Goal: Task Accomplishment & Management: Contribute content

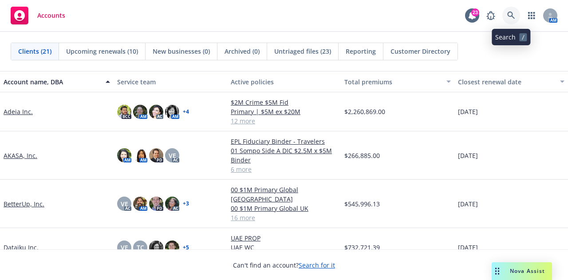
click at [510, 19] on icon at bounding box center [511, 16] width 8 height 8
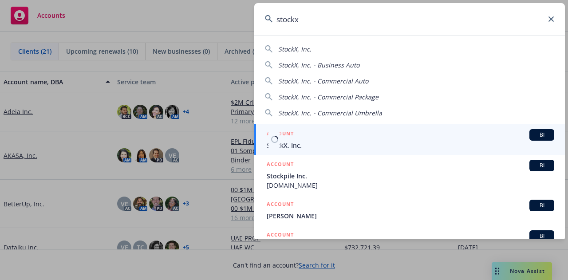
type input "stockx"
click at [433, 136] on div "ACCOUNT BI" at bounding box center [411, 135] width 288 height 12
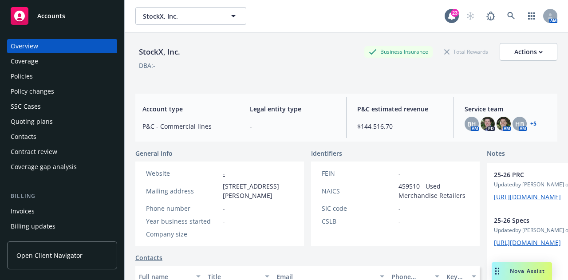
click at [68, 71] on div "Policies" at bounding box center [62, 76] width 103 height 14
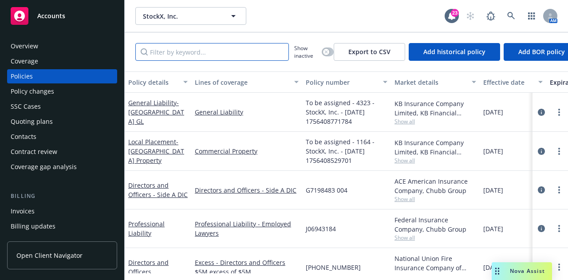
click at [220, 56] on input "Filter by keyword..." at bounding box center [212, 52] width 154 height 18
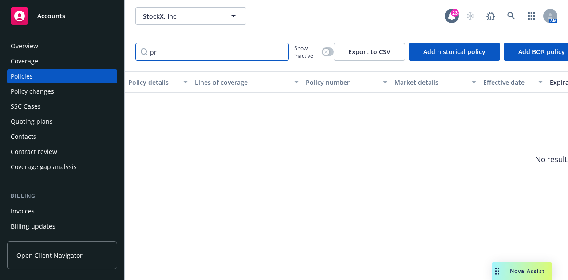
type input "p"
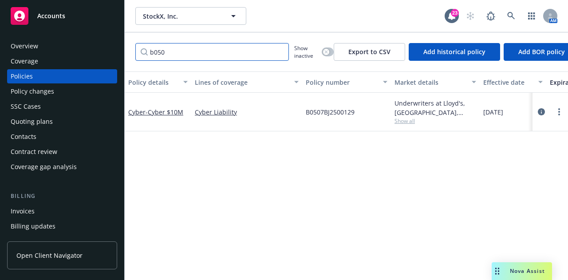
type input "b050"
click at [535, 114] on div at bounding box center [551, 112] width 36 height 39
click at [541, 113] on icon "circleInformation" at bounding box center [541, 111] width 7 height 7
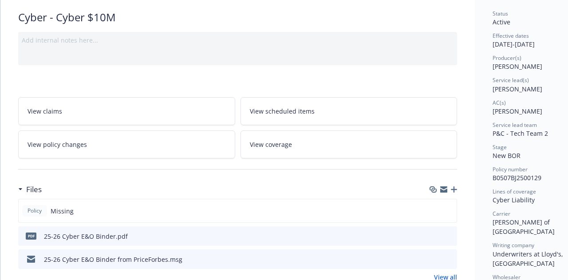
scroll to position [79, 0]
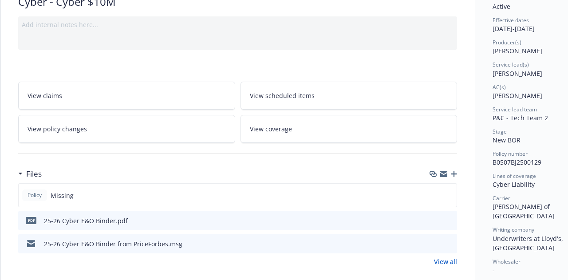
click at [454, 167] on div "Files" at bounding box center [237, 174] width 439 height 19
click at [453, 173] on icon "button" at bounding box center [454, 174] width 6 height 6
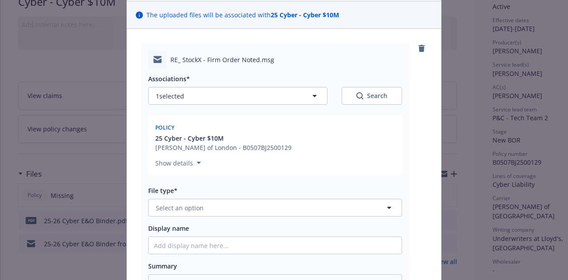
scroll to position [61, 0]
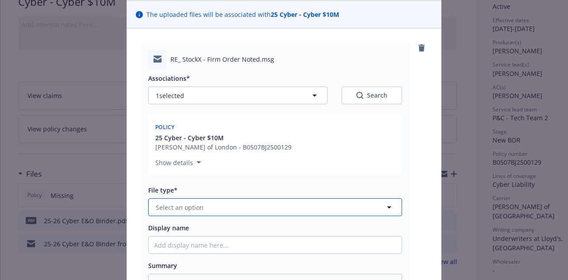
click at [304, 206] on button "Select an option" at bounding box center [275, 207] width 254 height 18
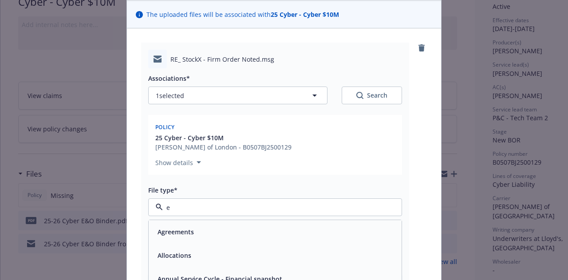
type input "em"
click at [293, 264] on div "Email" at bounding box center [275, 256] width 253 height 24
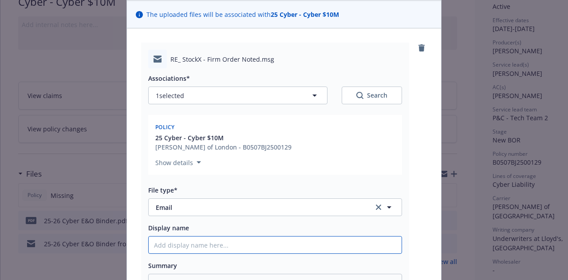
click at [294, 243] on input "Display name" at bounding box center [275, 245] width 253 height 17
type textarea "x"
type input "2"
type textarea "x"
type input "25"
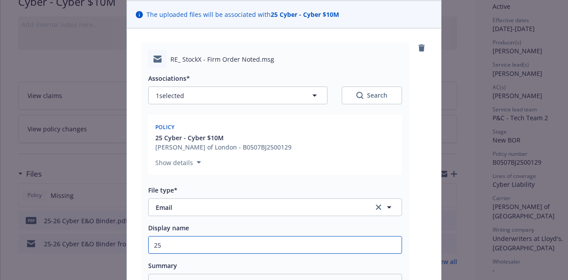
type textarea "x"
type input "25-"
type textarea "x"
type input "25-2"
type textarea "x"
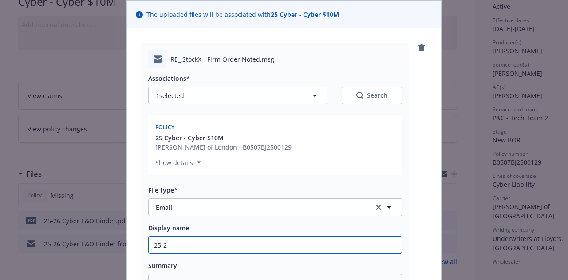
type input "25-26"
type textarea "x"
type input "25-26"
type textarea "x"
type input "25-26 C"
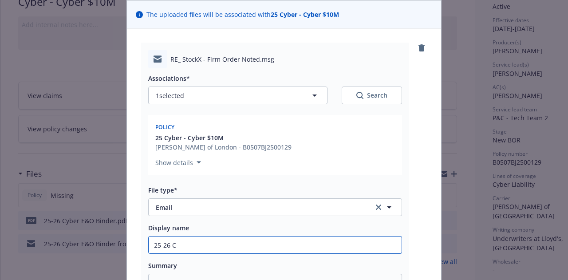
type textarea "x"
type input "25-26 Cy"
type textarea "x"
type input "25-26 Cyb"
type textarea "x"
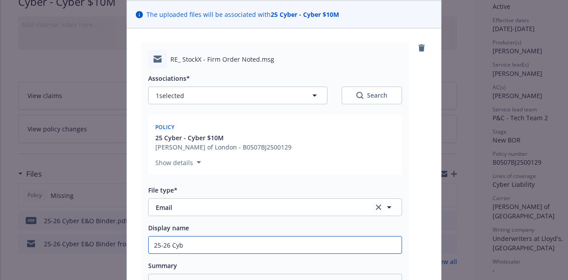
type input "25-26 Cybe"
type textarea "x"
type input "25-26 Cyber"
type textarea "x"
type input "25-26 Cyber E"
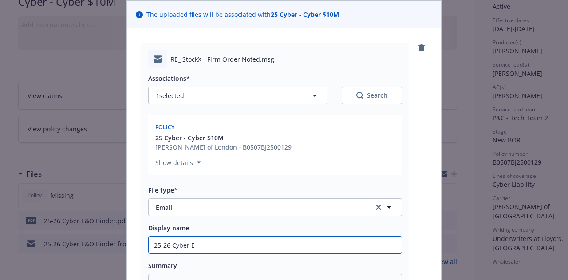
type textarea "x"
type input "25-26 Cyber E&"
type textarea "x"
type input "25-26 Cyber E&O"
type textarea "x"
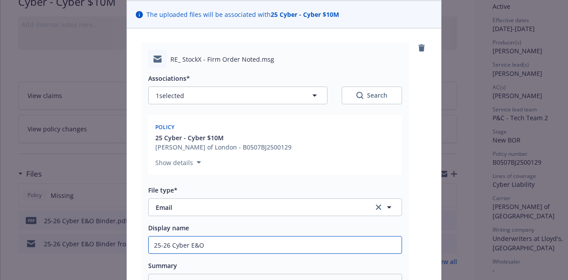
type input "25-26 Cyber E&O E"
type textarea "x"
type input "25-26 Cyber E&O Ev"
type textarea "x"
type input "25-26 Cyber E&O Evi"
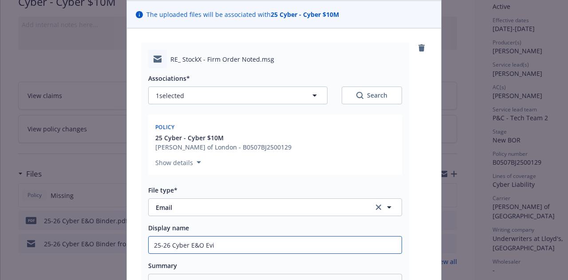
type textarea "x"
type input "25-26 Cyber E&O Evid"
type textarea "x"
type input "25-26 Cyber E&O Evide"
type textarea "x"
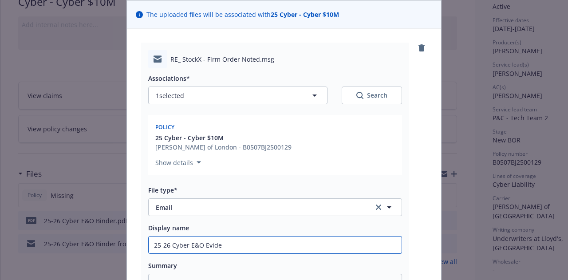
type input "25-26 Cyber E&O Eviden"
type textarea "x"
type input "25-26 Cyber E&O Evidenc"
type textarea "x"
type input "25-26 Cyber E&O Evidence"
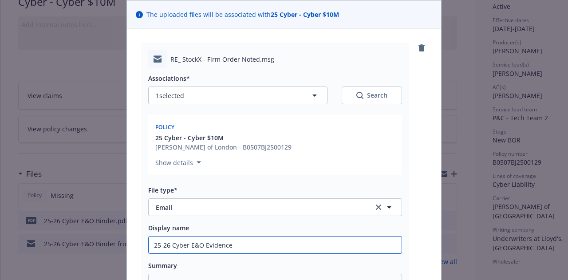
type textarea "x"
type input "25-26 Cyber E&O Evidence o"
type textarea "x"
type input "25-26 Cyber E&O Evidence of"
type textarea "x"
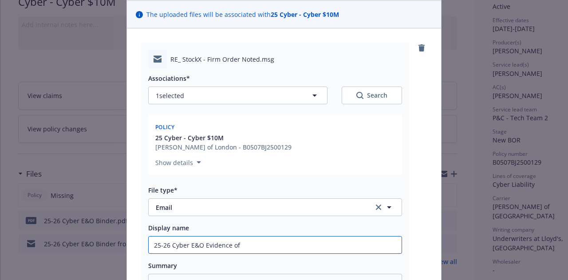
type input "25-26 Cyber E&O Evidence of"
type textarea "x"
type input "25-26 Cyber E&O Evidence of C"
type textarea "x"
type input "25-26 Cyber E&O Evidence of Co"
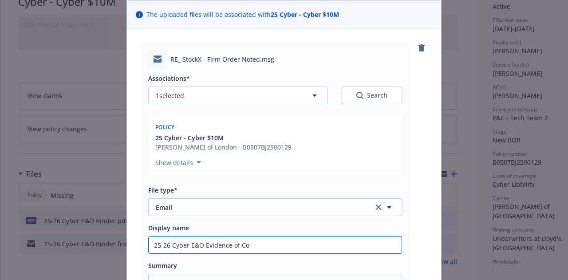
type textarea "x"
type input "25-26 Cyber E&O Evidence of Cov"
type textarea "x"
type input "25-26 Cyber E&O Evidence of Cove"
type textarea "x"
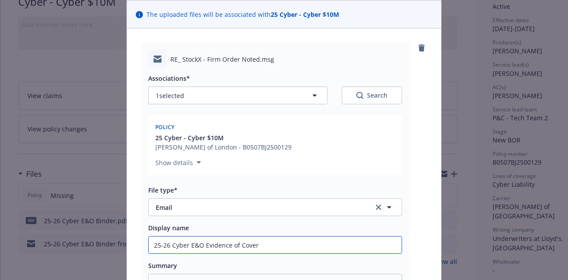
type input "25-26 Cyber E&O Evidence of Cover"
type textarea "x"
type input "25-26 Cyber E&O Evidence of Cover f"
type textarea "x"
type input "25-26 Cyber E&O Evidence of Cover fro"
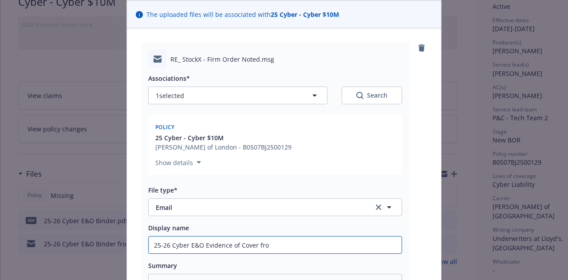
type textarea "x"
type input "25-26 Cyber E&O Evidence of Cover from"
type textarea "x"
type input "25-26 Cyber E&O Evidence of Cover from"
type textarea "x"
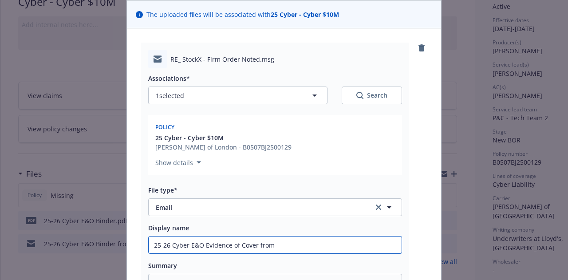
type input "25-26 Cyber E&O Evidence of Cover from P"
type textarea "x"
type input "25-26 Cyber E&O Evidence of Cover from Pr"
type textarea "x"
type input "25-26 Cyber E&O Evidence of Cover from Pri"
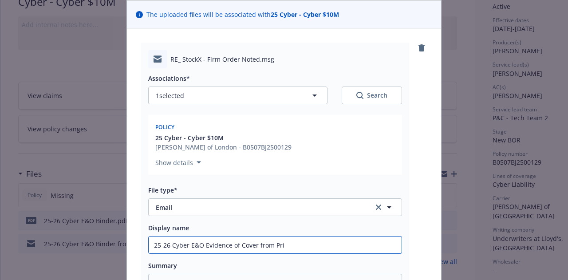
type textarea "x"
type input "25-26 Cyber E&O Evidence of Cover from Pric"
type textarea "x"
type input "25-26 Cyber E&O Evidence of Cover from Price"
type textarea "x"
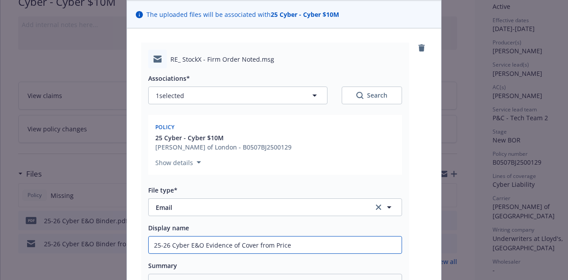
type input "25-26 Cyber E&O Evidence of Cover from PriceF"
type textarea "x"
type input "25-26 Cyber E&O Evidence of Cover from PriceFo"
type textarea "x"
type input "25-26 Cyber E&O Evidence of Cover from PriceFor"
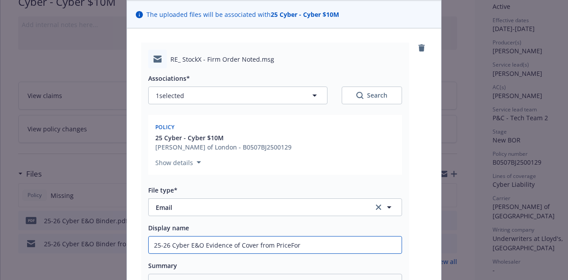
type textarea "x"
type input "25-26 Cyber E&O Evidence of Cover from PriceForb"
type textarea "x"
type input "25-26 Cyber E&O Evidence of Cover from PriceForbe"
type textarea "x"
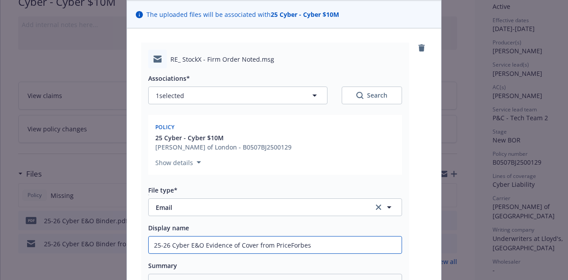
scroll to position [200, 0]
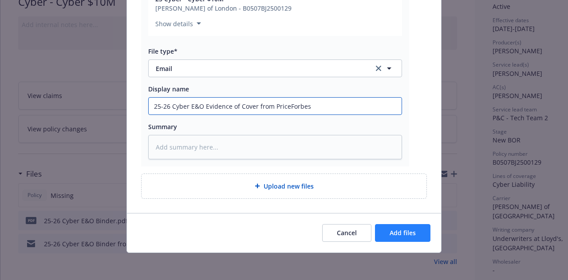
type input "25-26 Cyber E&O Evidence of Cover from PriceForbes"
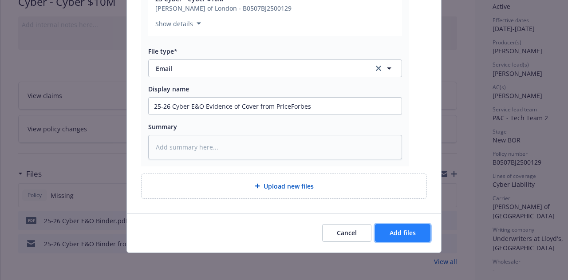
click at [403, 232] on span "Add files" at bounding box center [403, 233] width 26 height 8
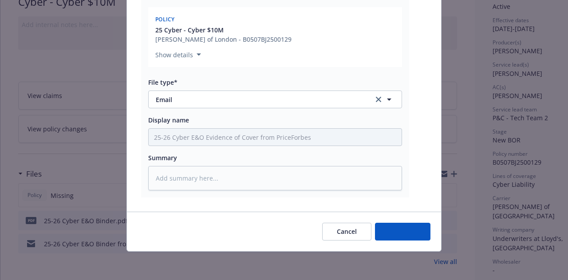
scroll to position [168, 0]
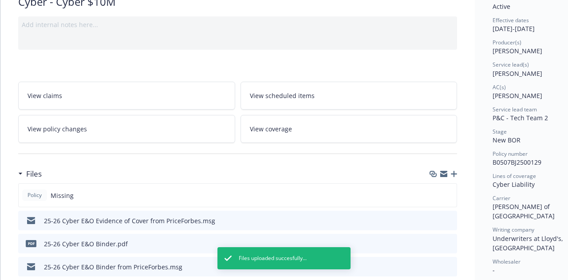
click at [452, 171] on icon "button" at bounding box center [454, 174] width 6 height 6
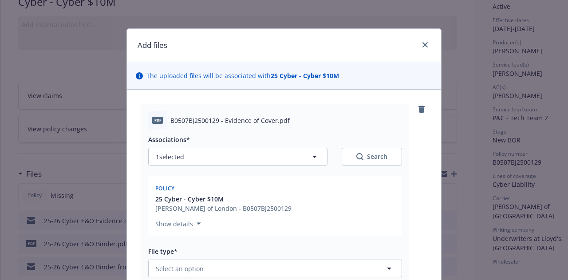
type textarea "x"
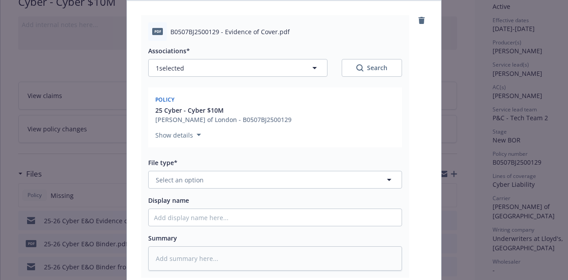
scroll to position [89, 0]
click at [304, 176] on button "Select an option" at bounding box center [275, 179] width 254 height 18
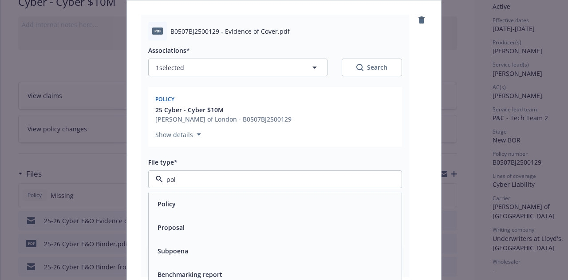
type input "poli"
click at [320, 201] on div "Policy" at bounding box center [275, 203] width 242 height 13
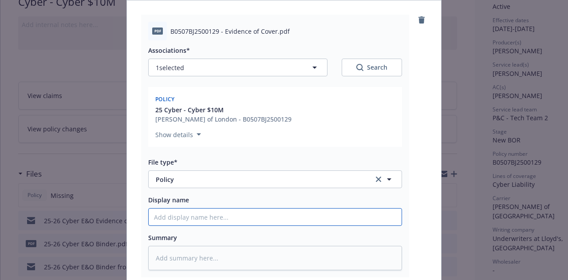
click at [299, 221] on input "Display name" at bounding box center [275, 217] width 253 height 17
type textarea "x"
type input "2"
type textarea "x"
type input "25-"
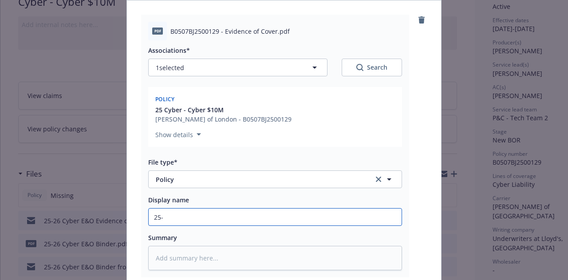
type textarea "x"
type input "25-2"
type textarea "x"
type input "25-26"
type textarea "x"
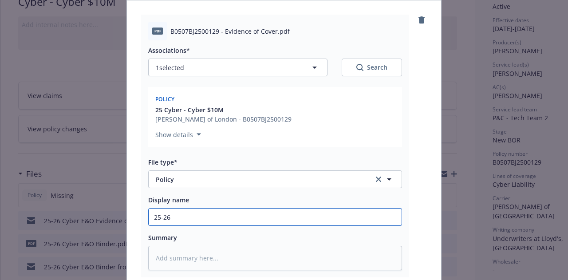
type input "25-26"
type textarea "x"
type input "25-26 C"
type textarea "x"
type input "25-26 Cy"
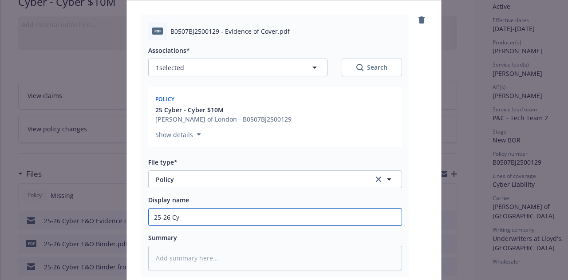
type textarea "x"
type input "25-26 Cyb"
type textarea "x"
type input "25-26 Cybe"
type textarea "x"
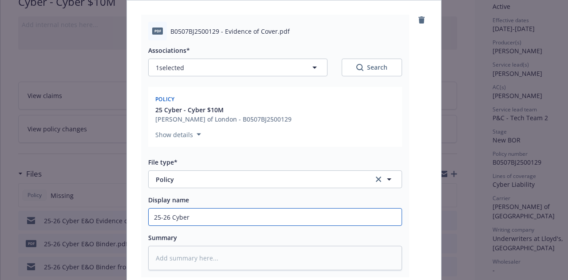
type input "25-26 Cyber"
type textarea "x"
type input "25-26 Cyber E"
type textarea "x"
type input "25-26 Cyber E&"
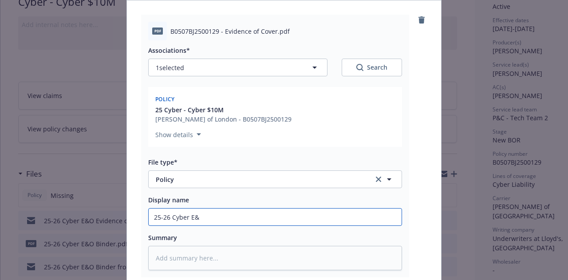
type textarea "x"
type input "25-26 Cyber E&O"
type textarea "x"
type input "25-26 Cyber E&O"
type textarea "x"
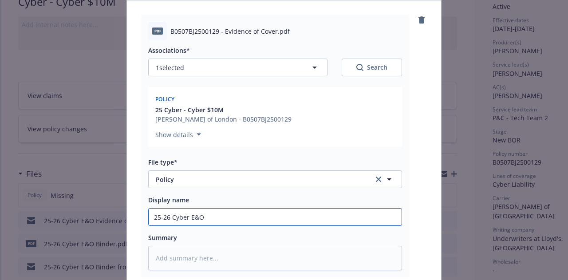
type input "25-26 Cyber E&O p"
type textarea "x"
type input "25-26 Cyber E&O po"
type textarea "x"
type input "25-26 Cyber E&O pol"
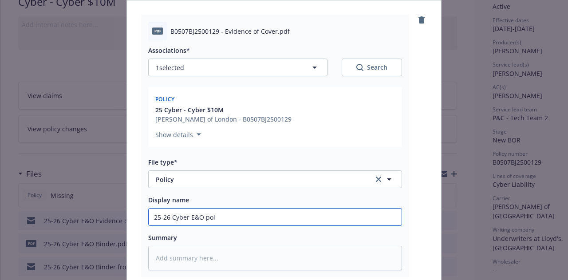
type textarea "x"
type input "25-26 Cyber E&O poli"
type textarea "x"
type input "25-26 Cyber E&O policy"
type textarea "x"
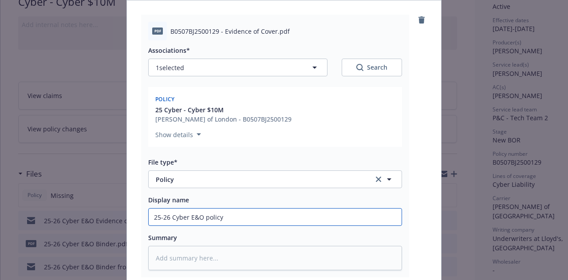
type input "25-26 Cyber E&O polic"
type textarea "x"
type input "25-26 Cyber E&O poli"
type textarea "x"
type input "25-26 Cyber E&O pol"
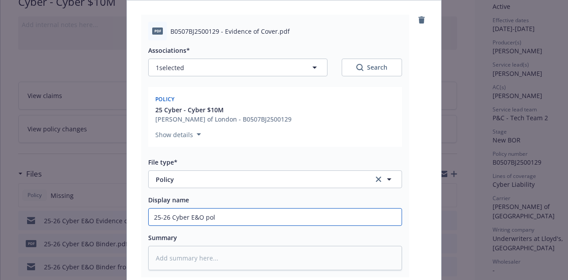
type textarea "x"
type input "25-26 Cyber E&O po"
type textarea "x"
type input "25-26 Cyber E&O p"
type textarea "x"
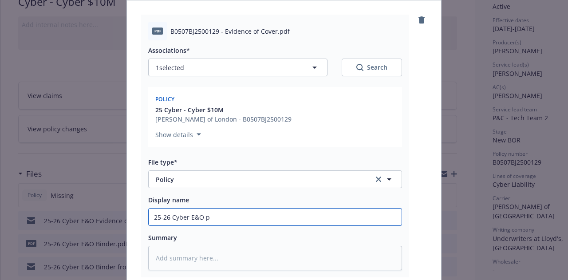
type input "25-26 Cyber E&O"
type textarea "x"
type input "25-26 Cyber E&O P"
type textarea "x"
type input "25-26 Cyber E&O Po"
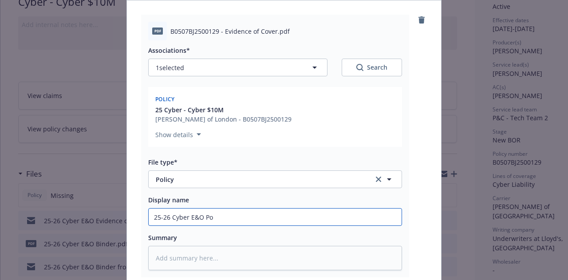
type textarea "x"
type input "25-26 Cyber E&O Pol"
type textarea "x"
type input "25-26 Cyber E&O Poli"
type textarea "x"
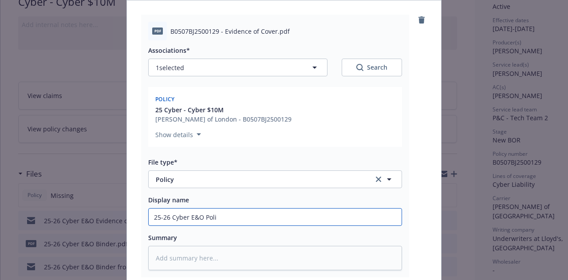
type input "25-26 Cyber E&O Polic"
type textarea "x"
type input "25-26 Cyber E&O Policy"
type textarea "x"
type input "25-26 Cyber E&O Policy"
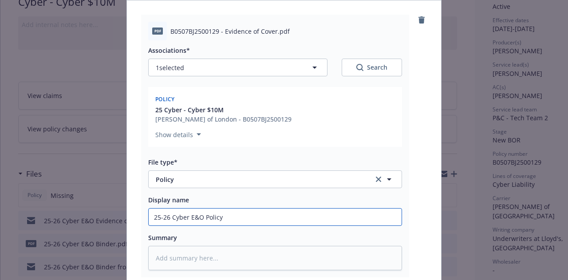
type textarea "x"
type input "25-26 Cyber E&O Policy ("
type textarea "x"
type input "25-26 Cyber E&O Policy (P"
type textarea "x"
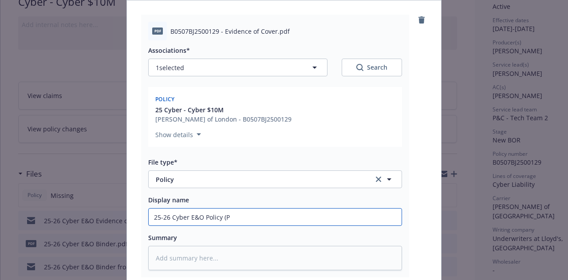
type input "25-26 Cyber E&O Policy (Pr"
type textarea "x"
type input "25-26 Cyber E&O Policy (Pri"
type textarea "x"
type input "25-26 Cyber E&O Policy (Pric"
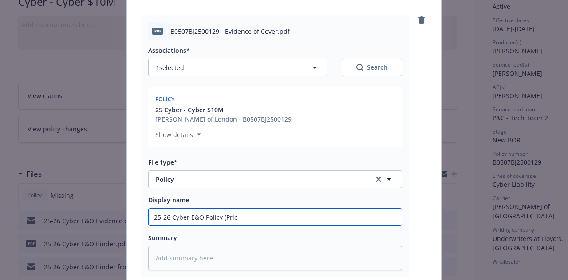
type textarea "x"
type input "25-26 Cyber E&O Policy (Price"
type textarea "x"
type input "25-26 Cyber E&O Policy (Price"
type textarea "x"
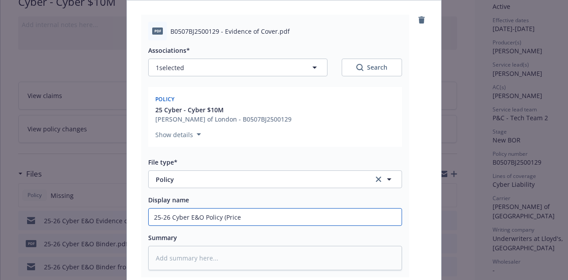
type input "25-26 Cyber E&O Policy (Price F"
type textarea "x"
type input "25-26 Cyber E&O Policy (Price Fo"
type textarea "x"
type input "25-26 Cyber E&O Policy (Price For"
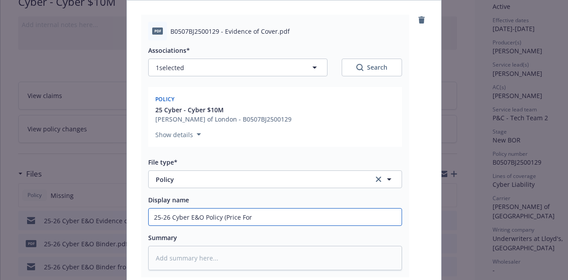
type textarea "x"
type input "25-26 Cyber E&O Policy (Price Forb"
type textarea "x"
type input "25-26 Cyber E&O Policy (Price Forbe"
type textarea "x"
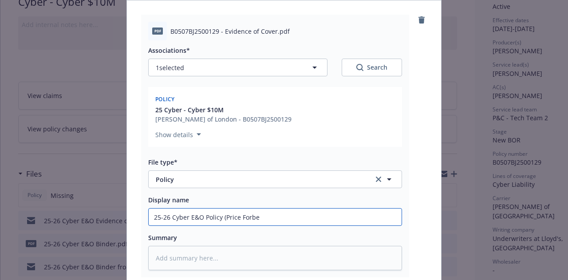
type input "25-26 Cyber E&O Policy (Price Forbes"
type textarea "x"
type input "25-26 Cyber E&O Policy (Price Forbes)"
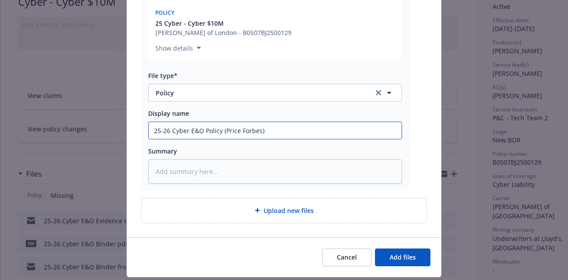
scroll to position [176, 0]
click at [239, 127] on input "25-26 Cyber E&O Policy (Price Forbes)" at bounding box center [275, 130] width 253 height 17
type textarea "x"
type input "25-26 Cyber E&O Policy (PriceForbes)"
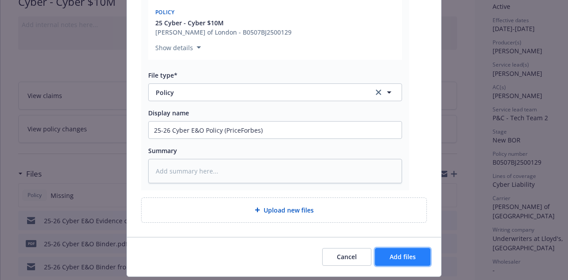
click at [406, 248] on button "Add files" at bounding box center [402, 257] width 55 height 18
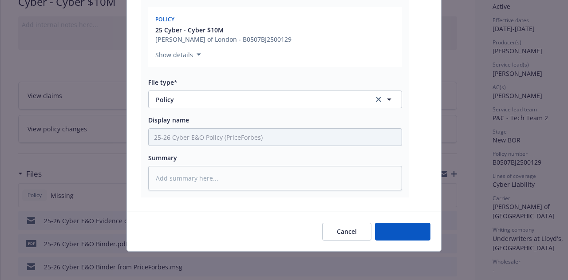
scroll to position [168, 0]
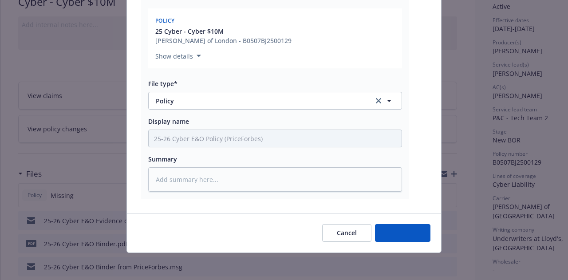
type textarea "x"
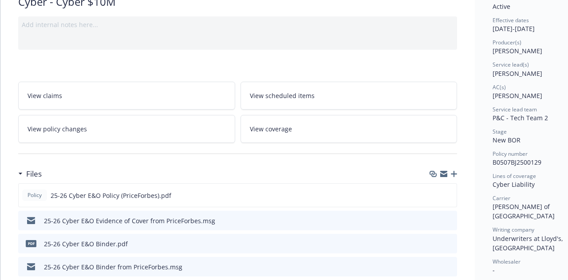
scroll to position [106, 0]
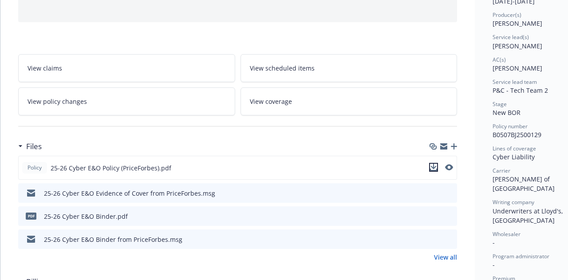
click at [434, 165] on icon "download file" at bounding box center [434, 166] width 6 height 5
click at [434, 191] on icon "download file" at bounding box center [433, 192] width 7 height 7
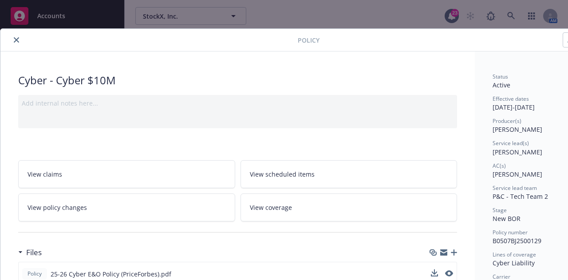
click at [20, 42] on button "close" at bounding box center [16, 40] width 11 height 11
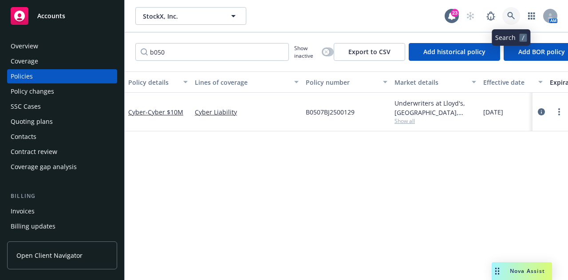
click at [516, 20] on link at bounding box center [511, 16] width 18 height 18
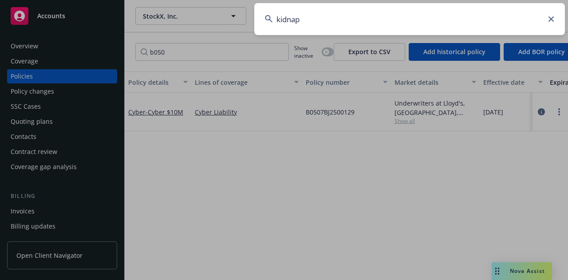
type input "kidnap"
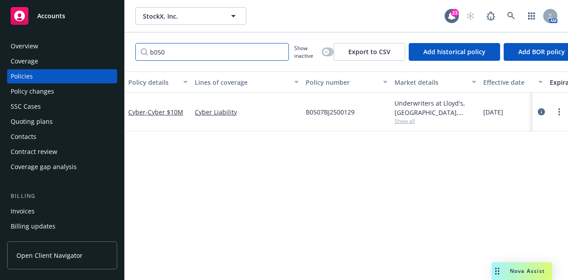
drag, startPoint x: 229, startPoint y: 53, endPoint x: 0, endPoint y: 34, distance: 229.3
click at [0, 34] on div "Accounts Overview Coverage Policies Policy changes SSC Cases Quoting plans Cont…" at bounding box center [284, 140] width 568 height 280
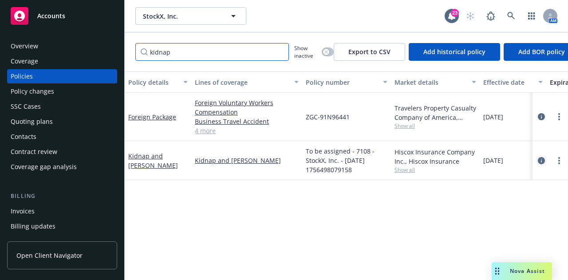
type input "kidnap"
click at [540, 159] on icon "circleInformation" at bounding box center [541, 160] width 7 height 7
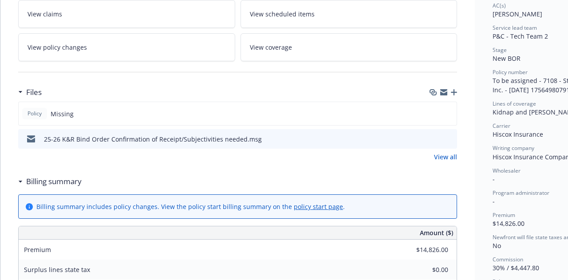
scroll to position [161, 0]
click at [450, 139] on icon "preview file" at bounding box center [449, 138] width 8 height 6
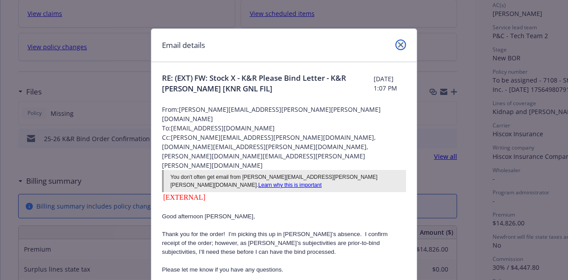
click at [398, 47] on icon "close" at bounding box center [400, 44] width 5 height 5
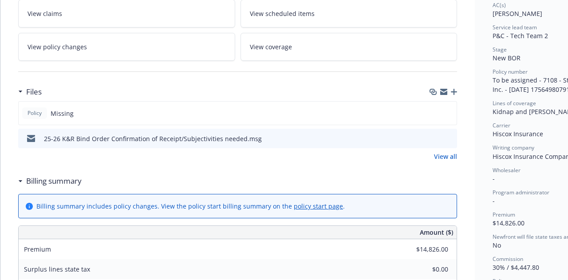
click at [7, 58] on div "Kidnap and [PERSON_NAME] Add internal notes here... View claims View scheduled …" at bounding box center [237, 282] width 474 height 783
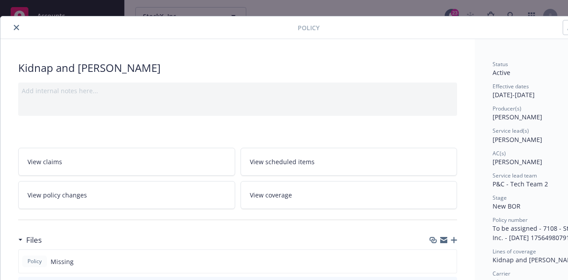
scroll to position [0, 0]
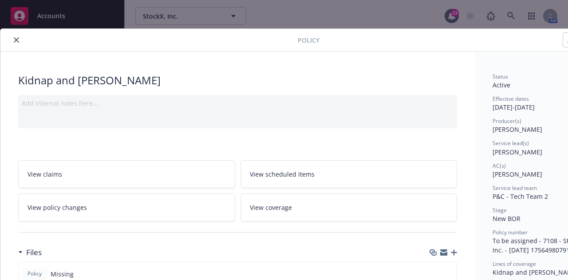
click at [13, 39] on button "close" at bounding box center [16, 40] width 11 height 11
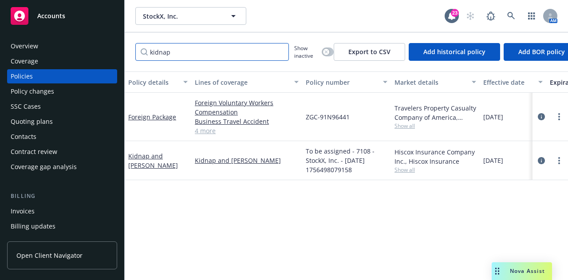
click at [281, 53] on input "kidnap" at bounding box center [212, 52] width 154 height 18
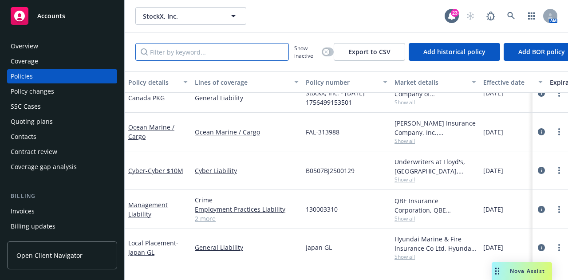
scroll to position [413, 0]
click at [538, 130] on icon "circleInformation" at bounding box center [541, 132] width 7 height 7
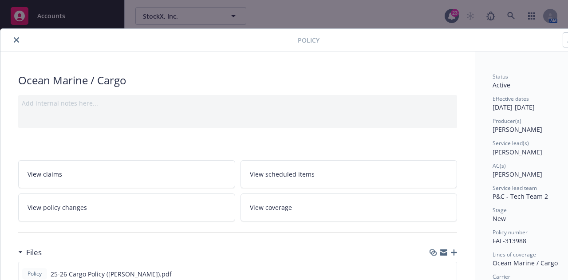
click at [18, 41] on icon "close" at bounding box center [16, 39] width 5 height 5
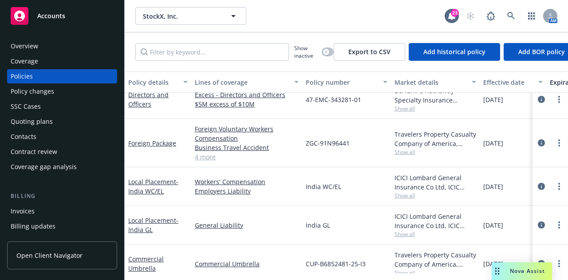
scroll to position [620, 0]
click at [538, 142] on icon "circleInformation" at bounding box center [541, 141] width 7 height 7
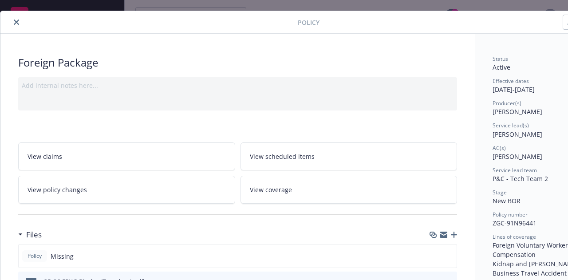
scroll to position [17, 0]
click at [16, 24] on icon "close" at bounding box center [16, 22] width 5 height 5
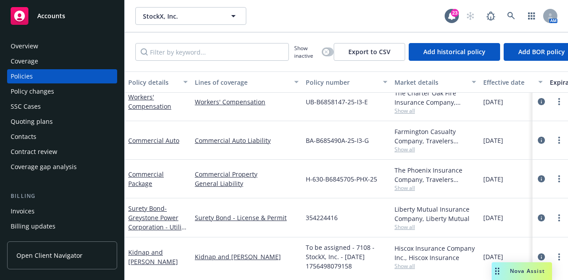
scroll to position [795, 0]
click at [538, 254] on icon "circleInformation" at bounding box center [541, 256] width 7 height 7
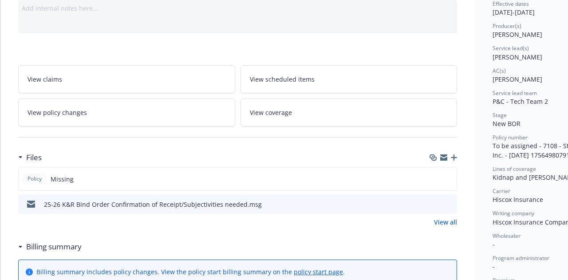
scroll to position [96, 0]
click at [454, 202] on div "25-26 K&R Bind Order Confirmation of Receipt/Subjectivities needed.msg" at bounding box center [237, 203] width 439 height 20
click at [450, 205] on button at bounding box center [450, 203] width 8 height 9
click at [450, 201] on icon "preview file" at bounding box center [449, 203] width 8 height 6
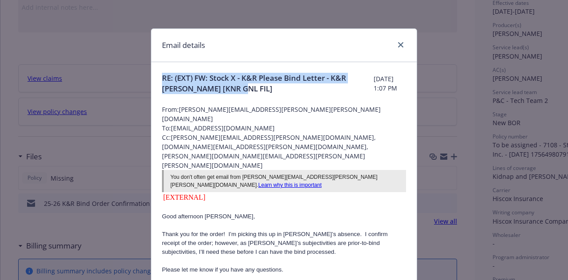
drag, startPoint x: 259, startPoint y: 91, endPoint x: 157, endPoint y: 65, distance: 105.2
copy span "RE: (EXT) FW: Stock X - K&R Please Bind Letter - K&R [PERSON_NAME] [KNR GNL FIL]"
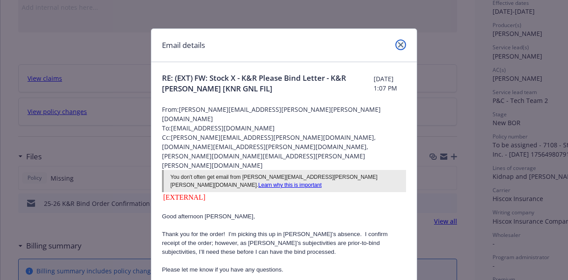
click at [399, 41] on link "close" at bounding box center [400, 44] width 11 height 11
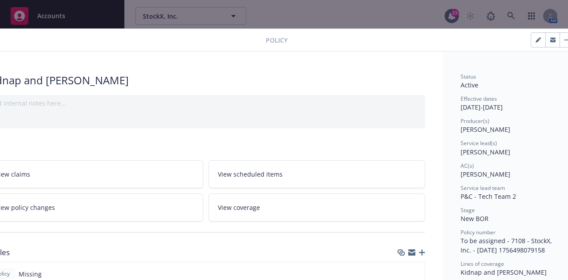
scroll to position [0, 0]
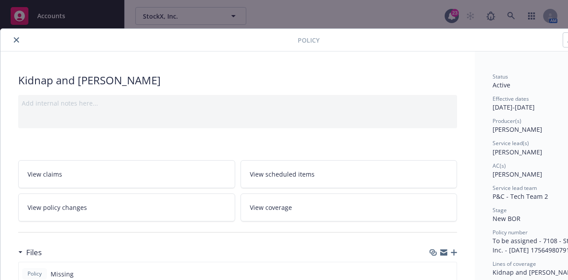
click at [13, 39] on button "close" at bounding box center [16, 40] width 11 height 11
